Goal: Transaction & Acquisition: Purchase product/service

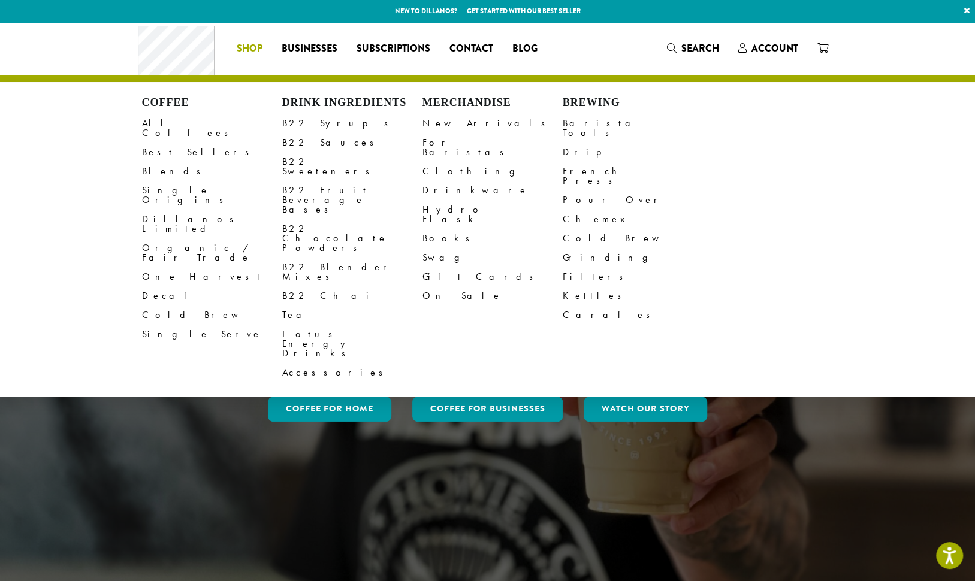
click at [250, 47] on li "Coffee All Coffees Best Sellers Blends Single Origins Dillanos Limited Organic …" at bounding box center [249, 48] width 45 height 19
click at [250, 47] on span "Shop" at bounding box center [250, 48] width 26 height 15
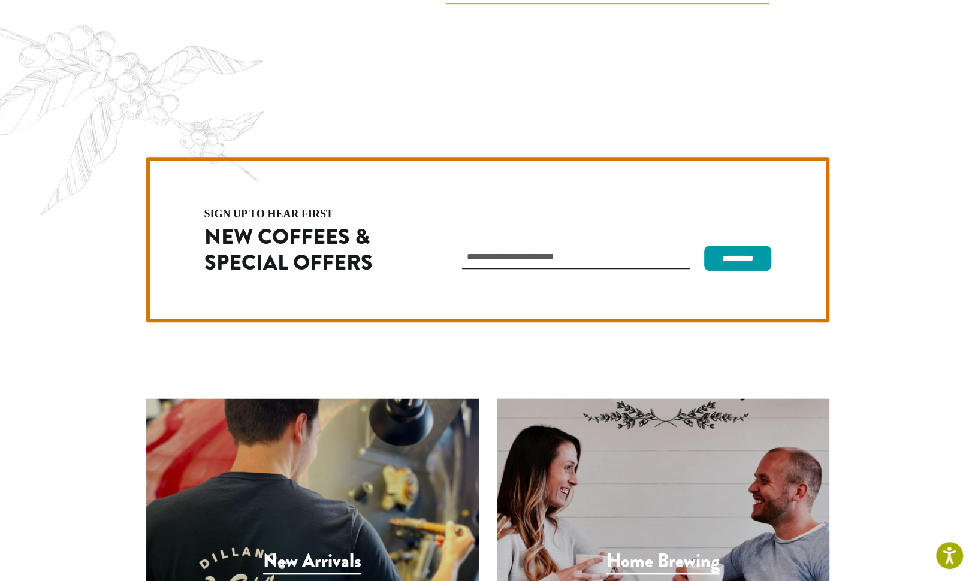
scroll to position [3384, 0]
